Goal: Use online tool/utility: Utilize a website feature to perform a specific function

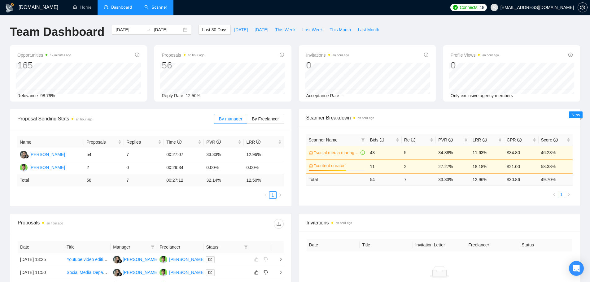
click at [155, 10] on link "Scanner" at bounding box center [155, 7] width 23 height 5
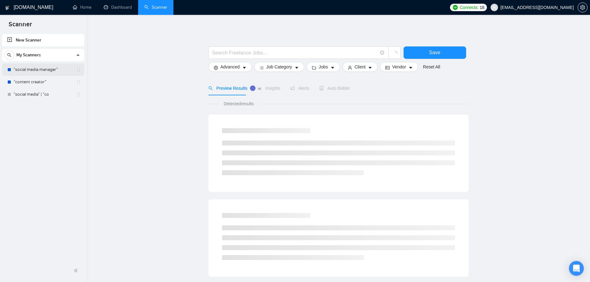
click at [32, 71] on link ""social media manager"" at bounding box center [43, 69] width 59 height 12
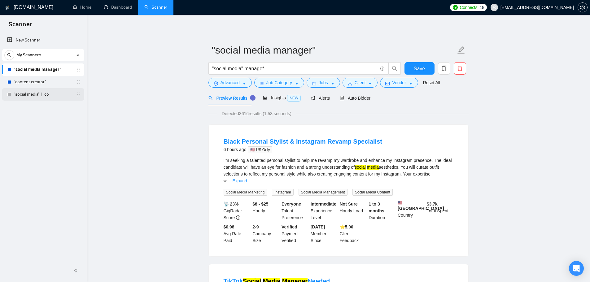
click at [37, 93] on link ""social media" | "co" at bounding box center [43, 94] width 59 height 12
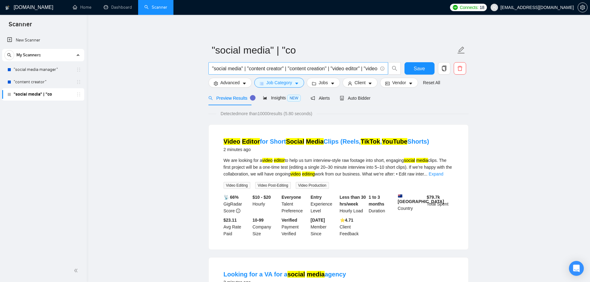
click at [312, 69] on input ""social media" | "content creator" | "content creation" | "video editor" | "vid…" at bounding box center [294, 69] width 165 height 8
paste input "Social Media" | SMM | "Social Media Manager" | "Social Media Management"
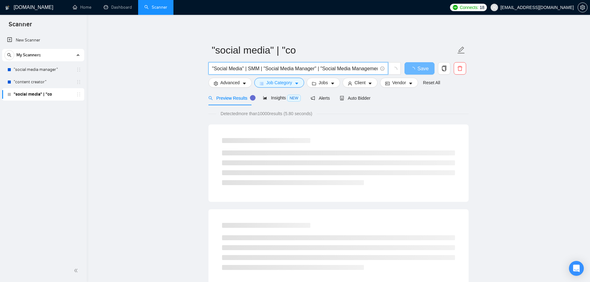
drag, startPoint x: 278, startPoint y: 68, endPoint x: 175, endPoint y: 68, distance: 103.4
type input ""Social Media" | SMM | "Social Media Manager" | "Social Media Management""
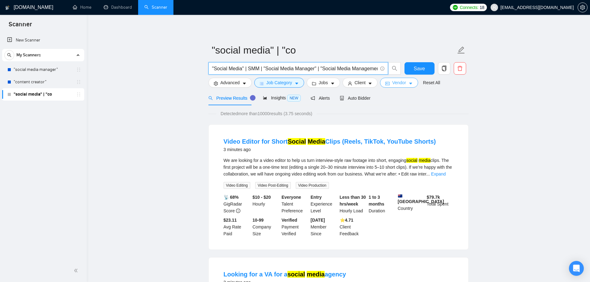
scroll to position [0, 4]
drag, startPoint x: 282, startPoint y: 70, endPoint x: 416, endPoint y: 79, distance: 134.0
click at [416, 79] on form ""social media" | "co "Social Media" | SMM | "Social Media Manager" | "Social Me…" at bounding box center [338, 65] width 260 height 50
click at [276, 98] on span "Insights NEW" at bounding box center [282, 97] width 38 height 5
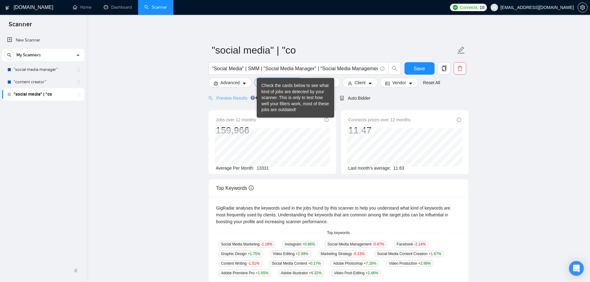
click at [248, 100] on span "Preview Results" at bounding box center [230, 98] width 45 height 5
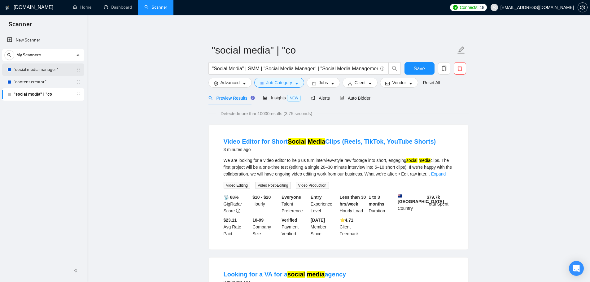
click at [47, 66] on link ""social media manager"" at bounding box center [43, 69] width 59 height 12
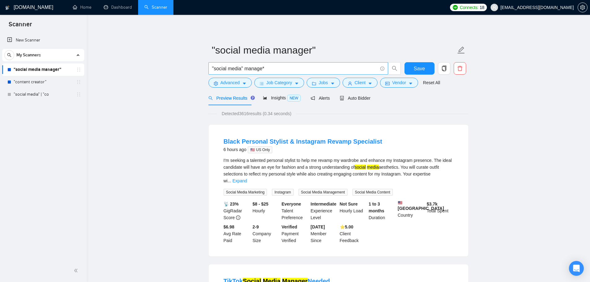
click at [272, 70] on input ""social media" manage*" at bounding box center [294, 69] width 165 height 8
paste input "Social Media" | SMM | "Social Media Manager" | "Social Media Management""
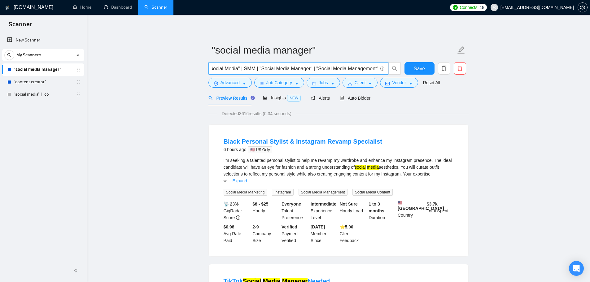
type input ""Social Media" | SMM | "Social Media Manager" | "Social Media Management""
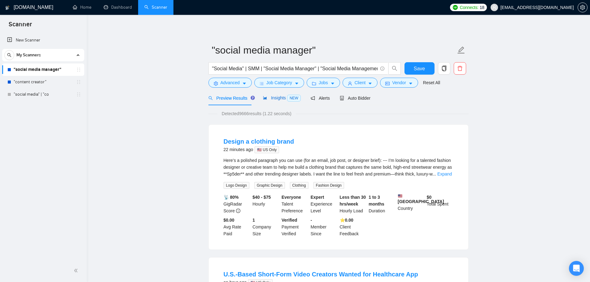
click at [271, 98] on span "Insights NEW" at bounding box center [282, 97] width 38 height 5
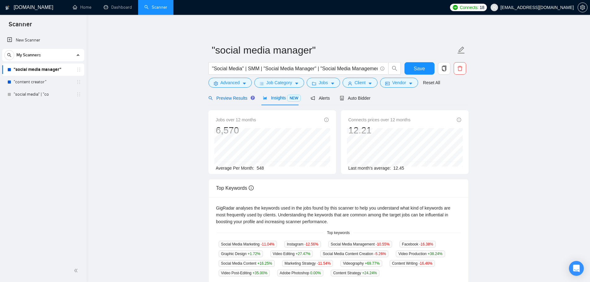
click at [230, 98] on span "Preview Results" at bounding box center [230, 98] width 45 height 5
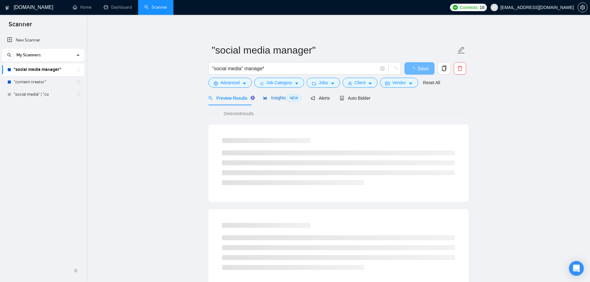
click at [271, 98] on span "Insights NEW" at bounding box center [282, 97] width 38 height 5
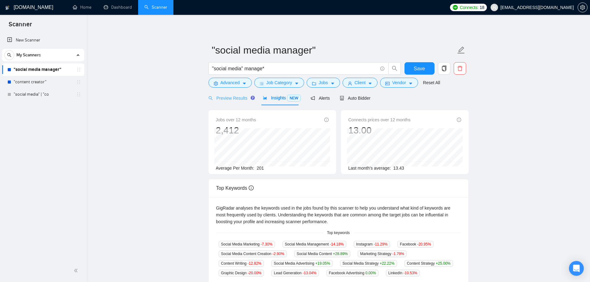
click at [233, 104] on div "Preview Results" at bounding box center [230, 98] width 45 height 15
